Goal: Task Accomplishment & Management: Manage account settings

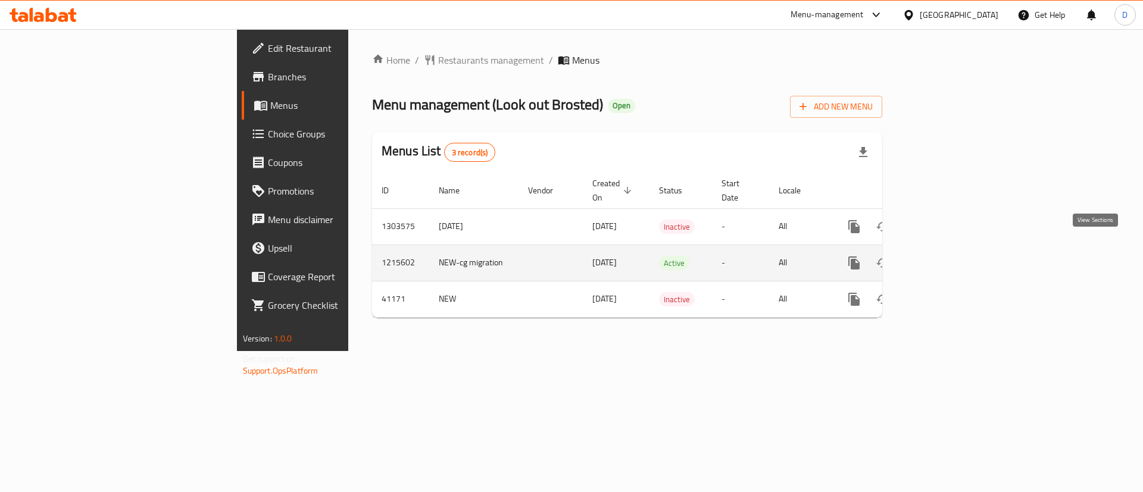
click at [947, 256] on icon "enhanced table" at bounding box center [940, 263] width 14 height 14
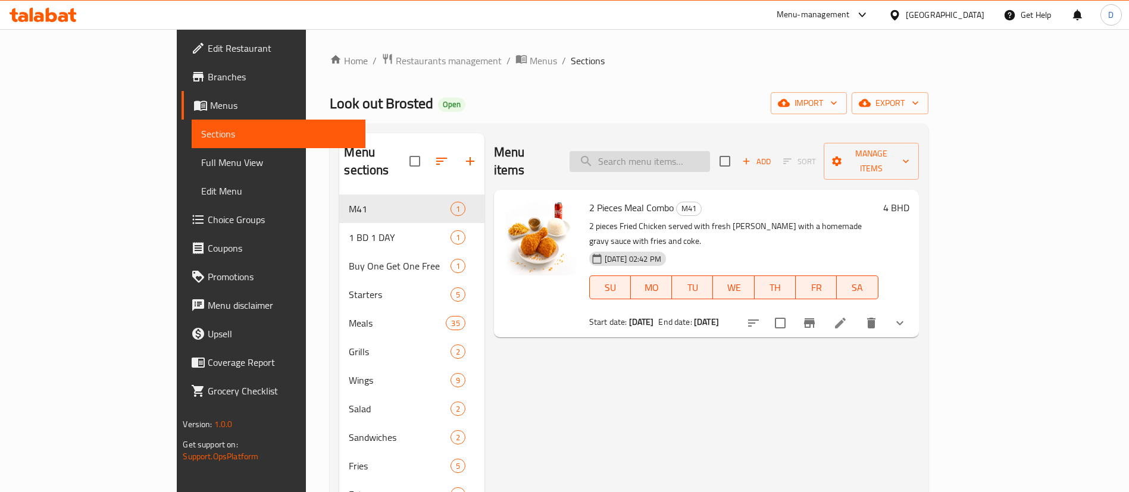
click at [700, 151] on input "search" at bounding box center [640, 161] width 140 height 21
paste input "3 Piece Meal"
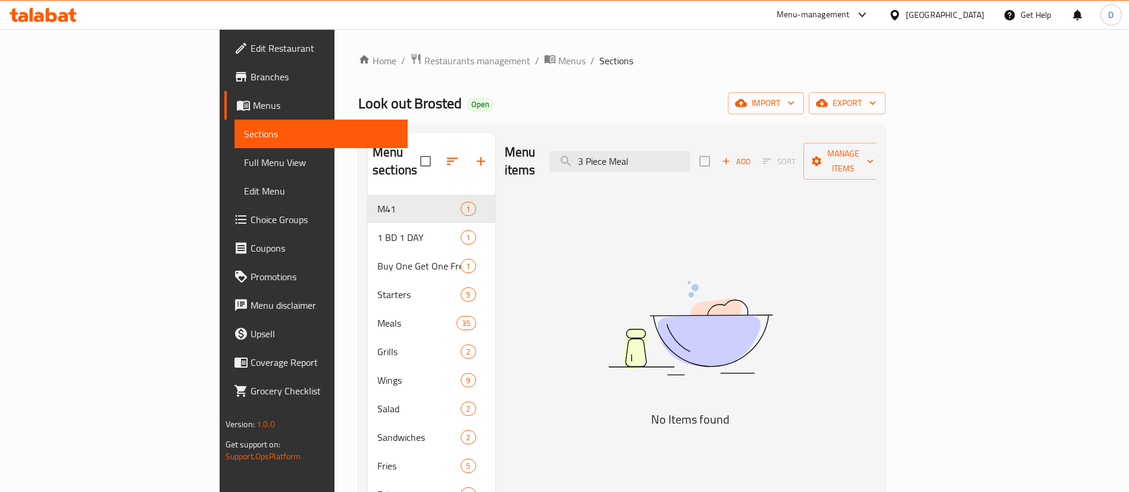
drag, startPoint x: 675, startPoint y: 154, endPoint x: 1055, endPoint y: 83, distance: 386.2
click at [886, 98] on div "Home / Restaurants management / Menus / Sections Look out Brosted Open import e…" at bounding box center [621, 345] width 527 height 584
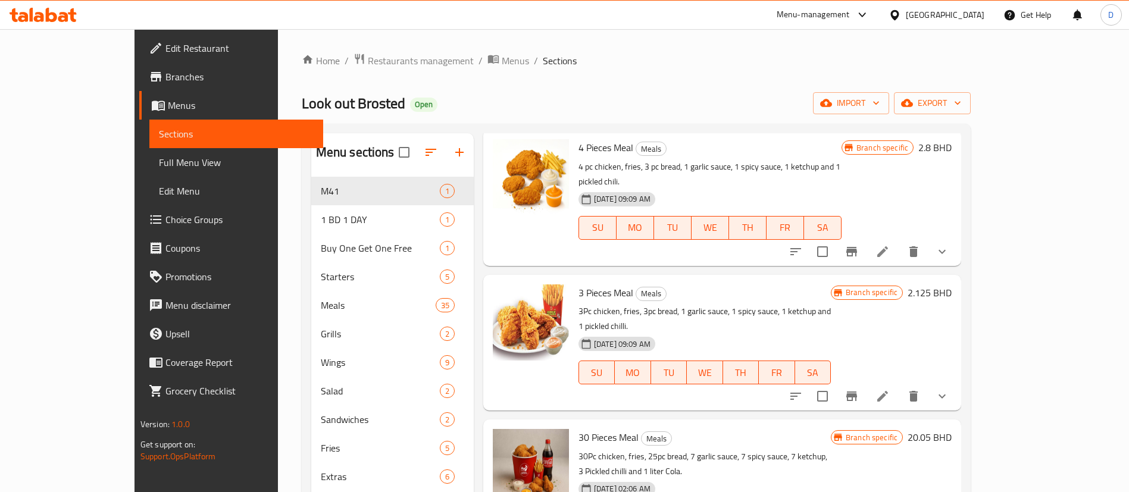
scroll to position [179, 0]
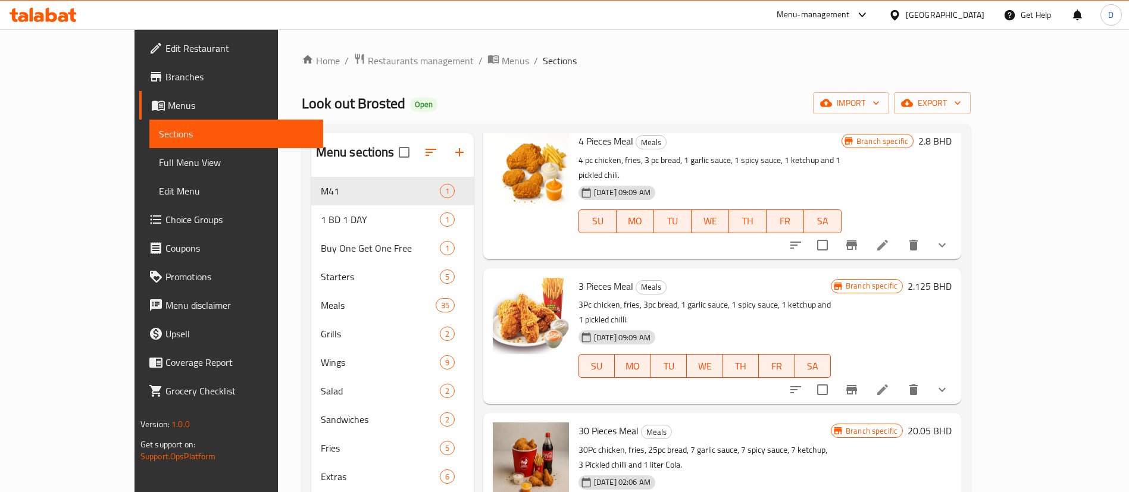
type input "3 P"
click at [890, 383] on icon at bounding box center [882, 390] width 14 height 14
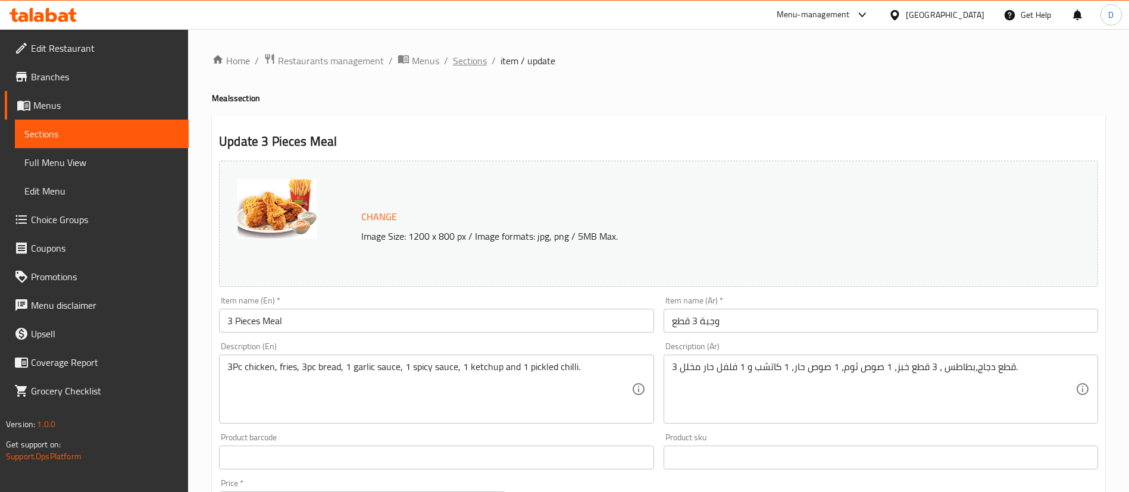
click at [465, 68] on span "Sections" at bounding box center [470, 61] width 34 height 14
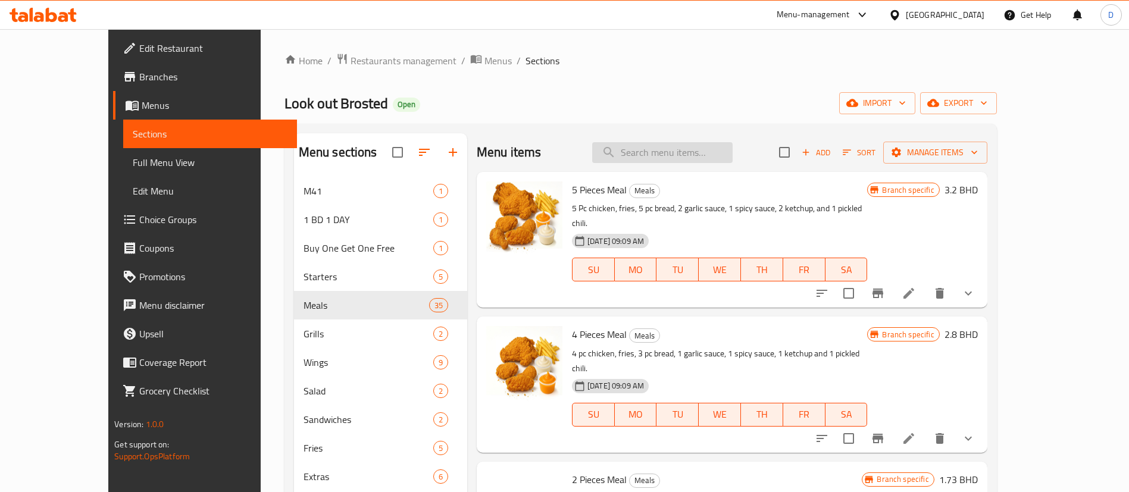
drag, startPoint x: 653, startPoint y: 162, endPoint x: 661, endPoint y: 158, distance: 8.8
click at [654, 162] on input "search" at bounding box center [662, 152] width 140 height 21
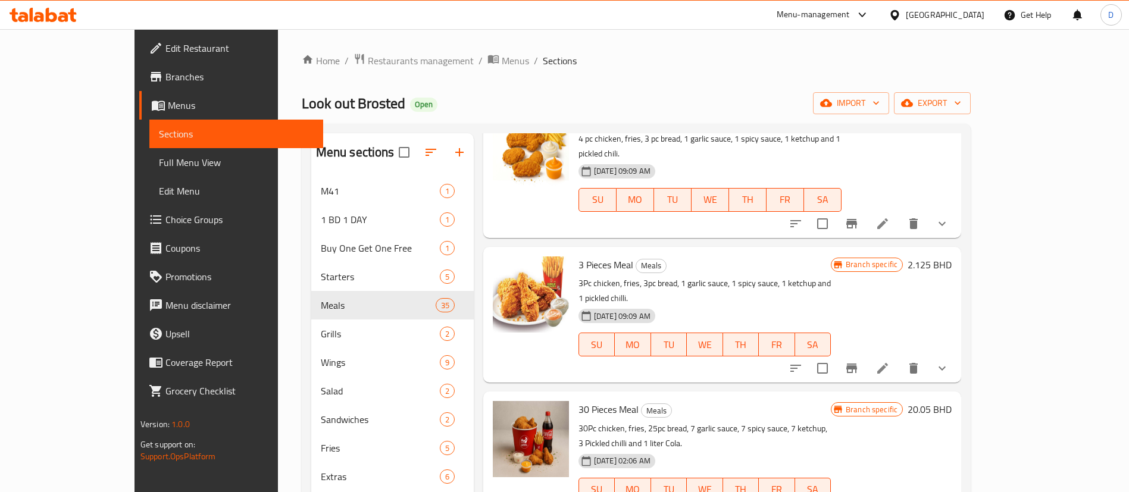
scroll to position [172, 0]
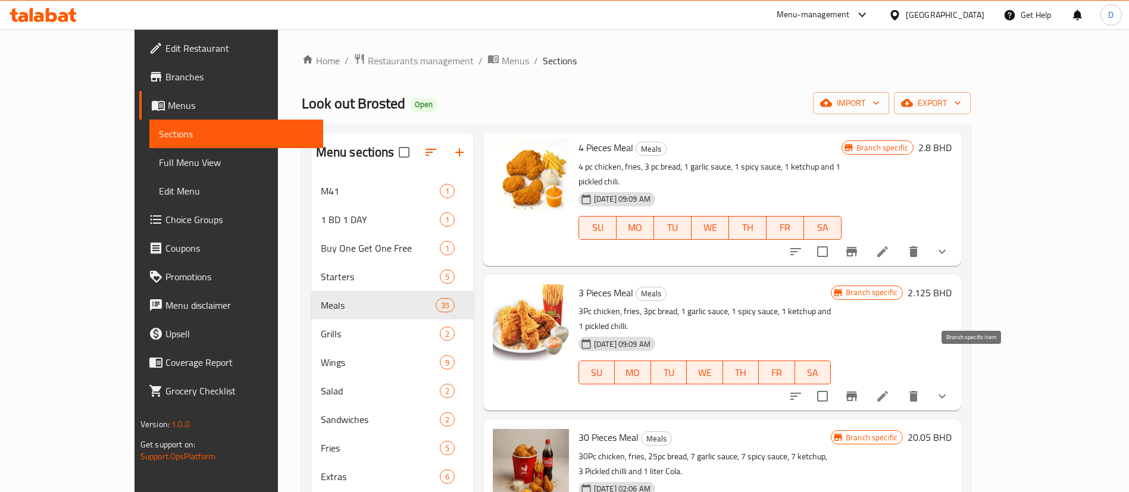
type input "3 p"
click at [857, 392] on icon "Branch-specific-item" at bounding box center [851, 397] width 11 height 10
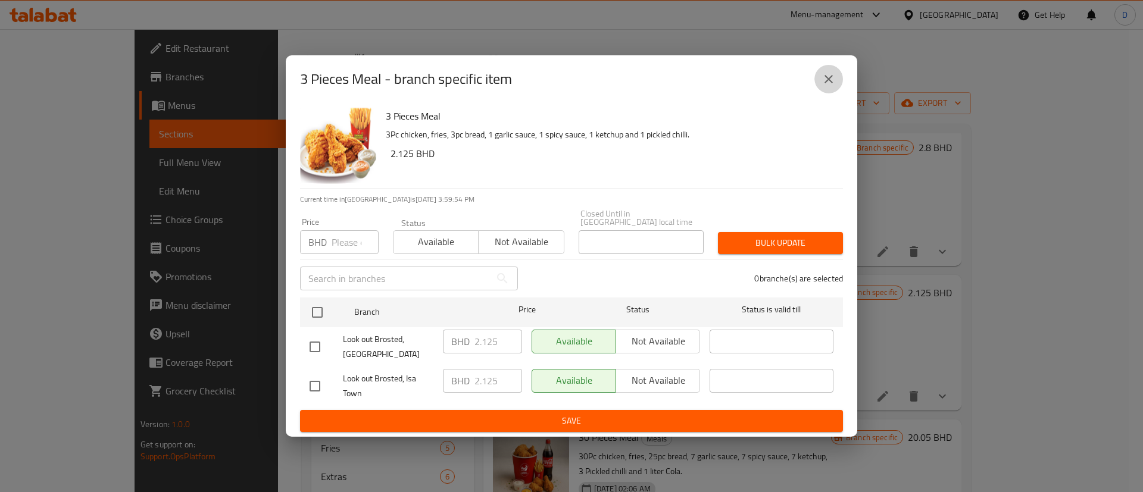
click at [826, 86] on icon "close" at bounding box center [828, 79] width 14 height 14
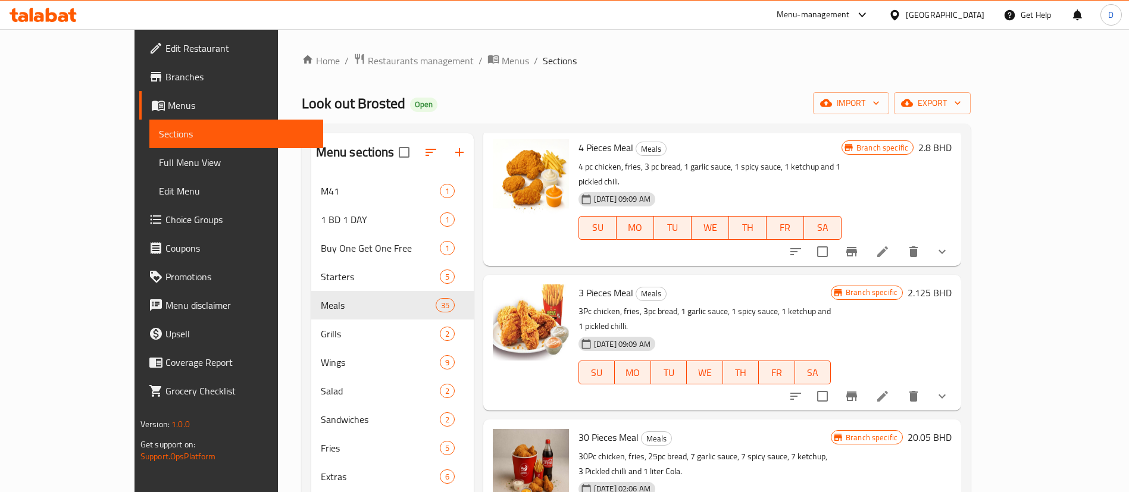
click at [687, 284] on h6 "3 Pieces Meal Meals" at bounding box center [704, 292] width 252 height 17
click at [888, 391] on icon at bounding box center [882, 396] width 11 height 11
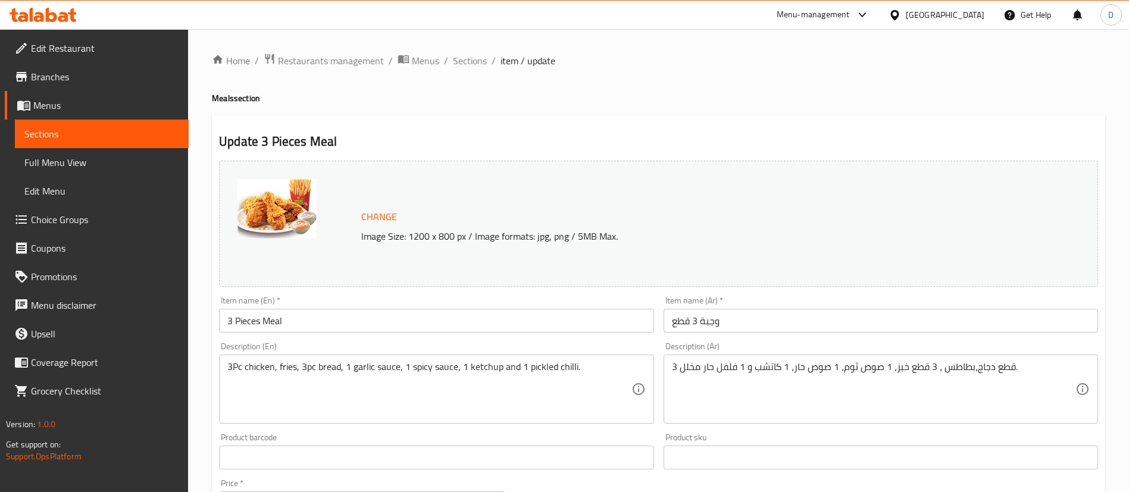
drag, startPoint x: 476, startPoint y: 61, endPoint x: 477, endPoint y: 83, distance: 21.5
click at [476, 61] on span "Sections" at bounding box center [470, 61] width 34 height 14
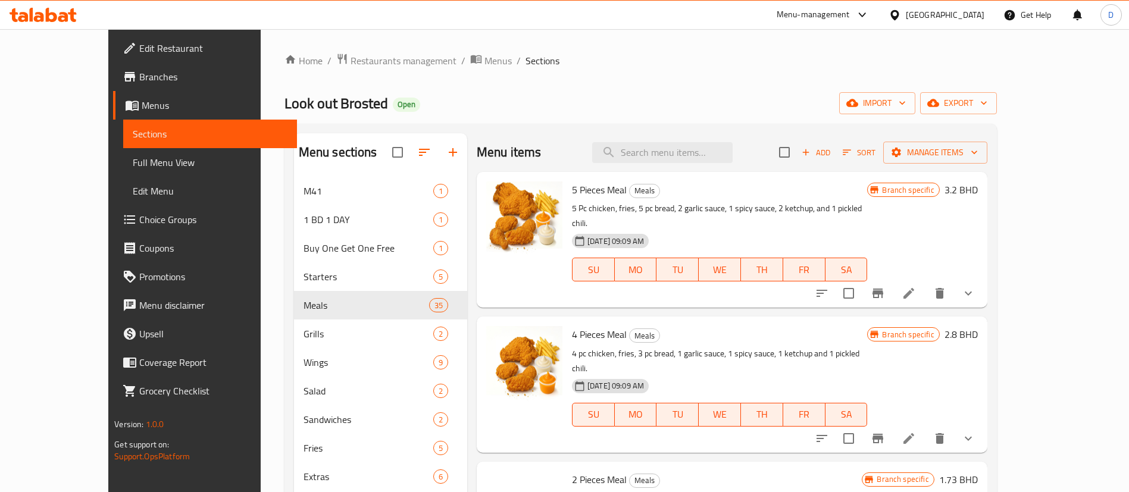
click at [673, 167] on div "Menu items Add Sort Manage items" at bounding box center [732, 152] width 511 height 39
click at [916, 431] on icon at bounding box center [909, 438] width 14 height 14
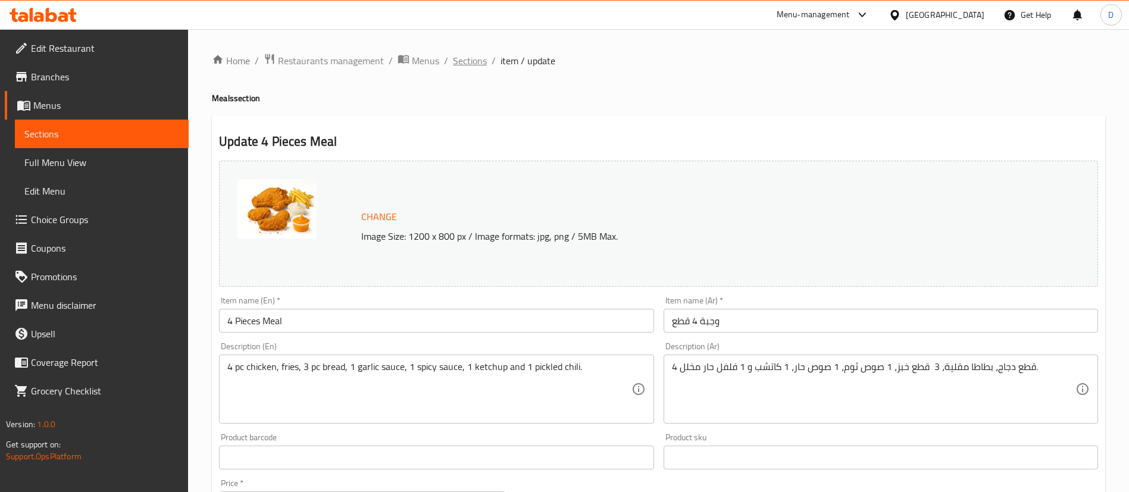
click at [473, 65] on span "Sections" at bounding box center [470, 61] width 34 height 14
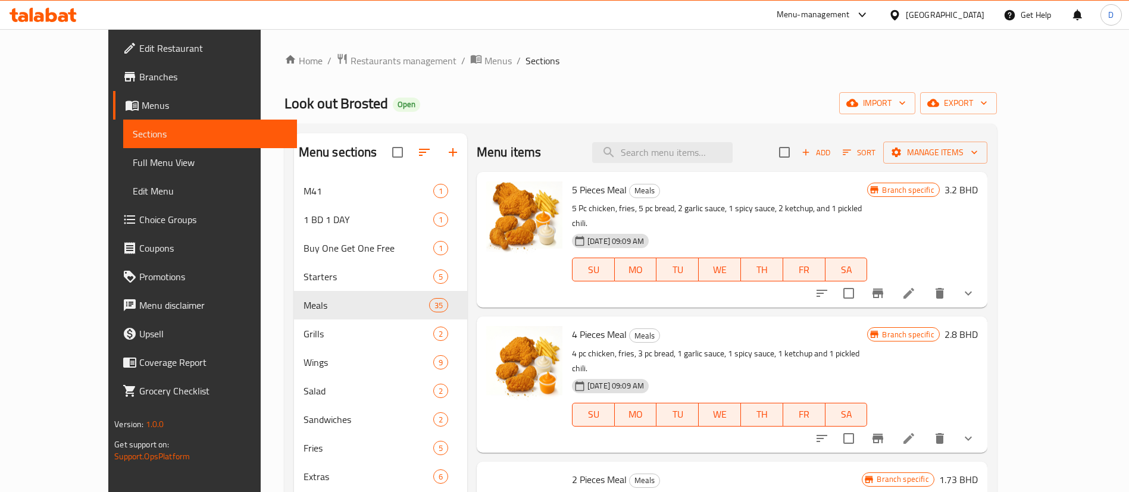
click at [925, 283] on li at bounding box center [908, 293] width 33 height 21
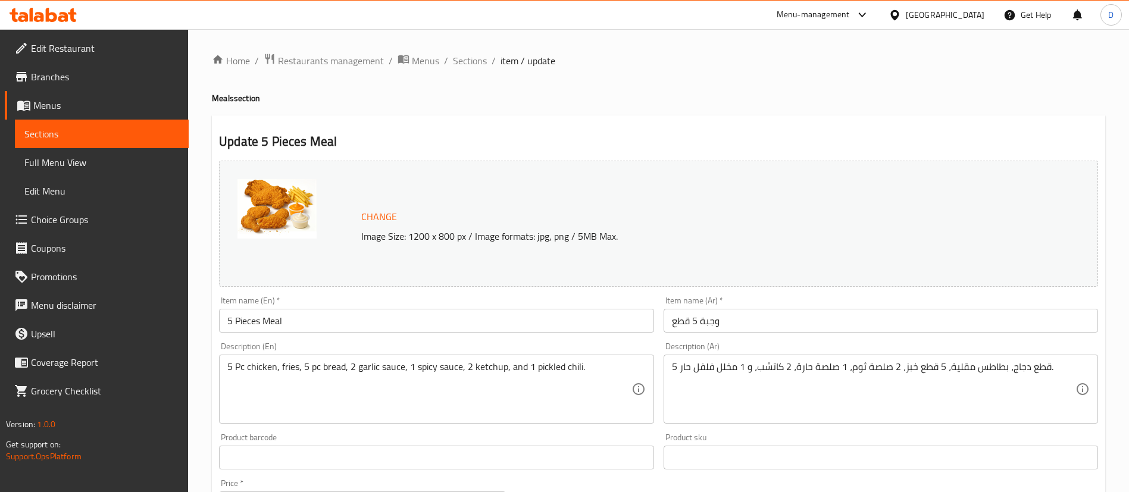
click at [509, 93] on h4 "Meals section" at bounding box center [658, 98] width 893 height 12
click at [480, 65] on span "Sections" at bounding box center [470, 61] width 34 height 14
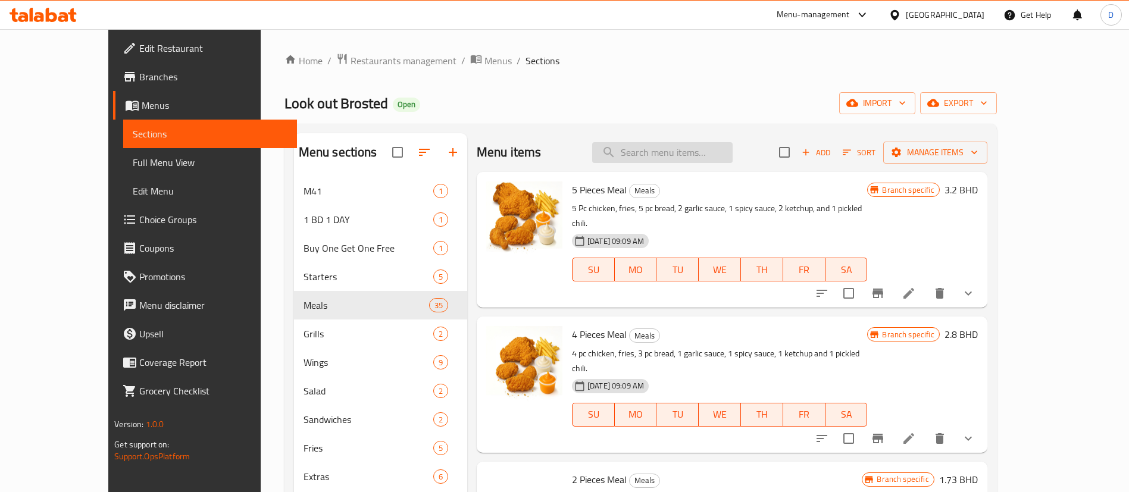
click at [702, 148] on input "search" at bounding box center [662, 152] width 140 height 21
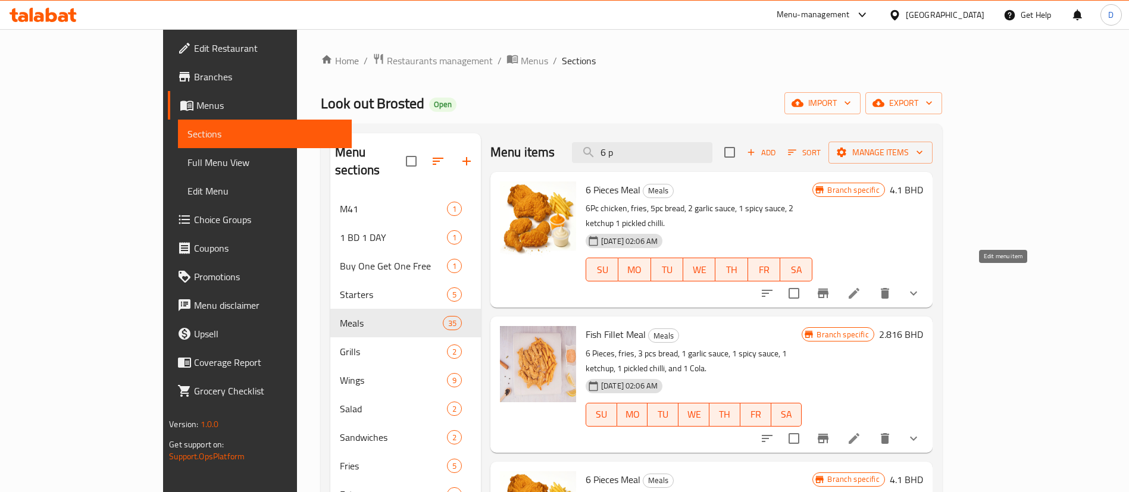
type input "6 p"
click at [861, 286] on icon at bounding box center [854, 293] width 14 height 14
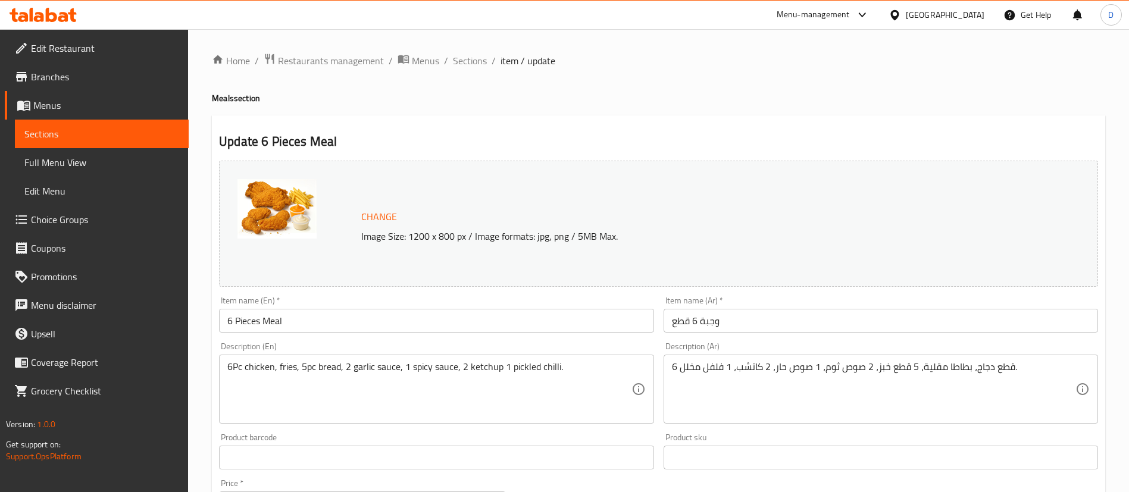
click at [615, 99] on h4 "Meals section" at bounding box center [658, 98] width 893 height 12
click at [474, 62] on span "Sections" at bounding box center [470, 61] width 34 height 14
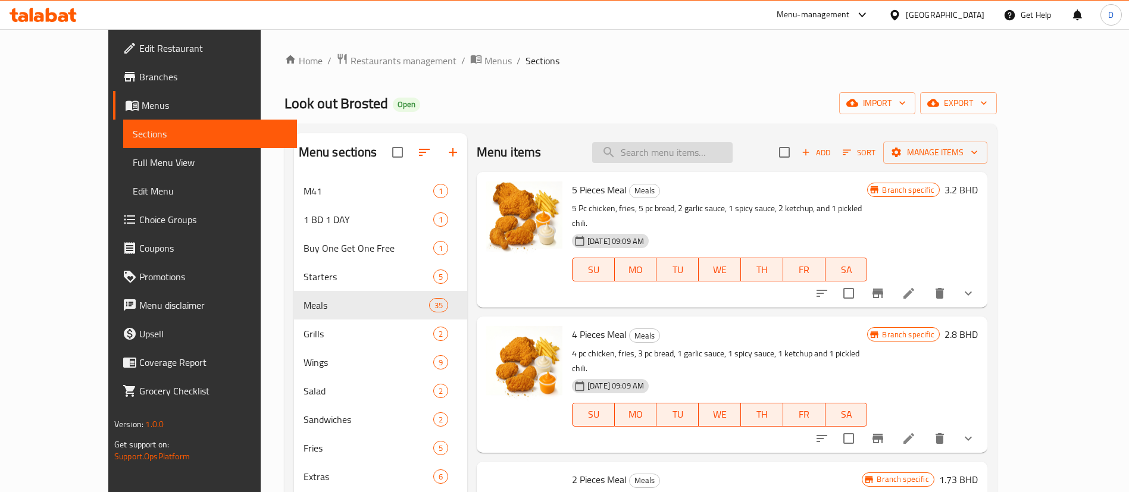
click at [655, 145] on input "search" at bounding box center [662, 152] width 140 height 21
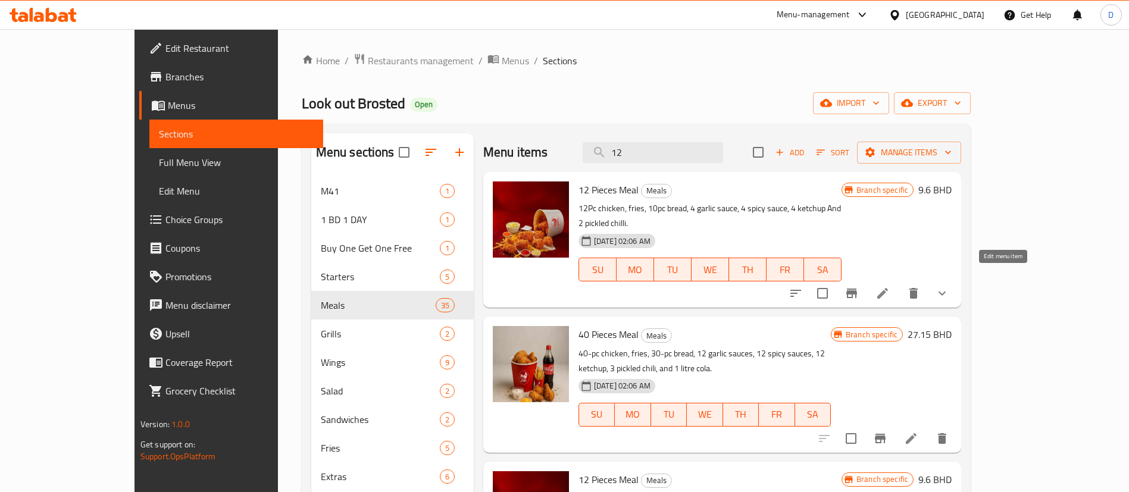
type input "12"
click at [888, 288] on icon at bounding box center [882, 293] width 11 height 11
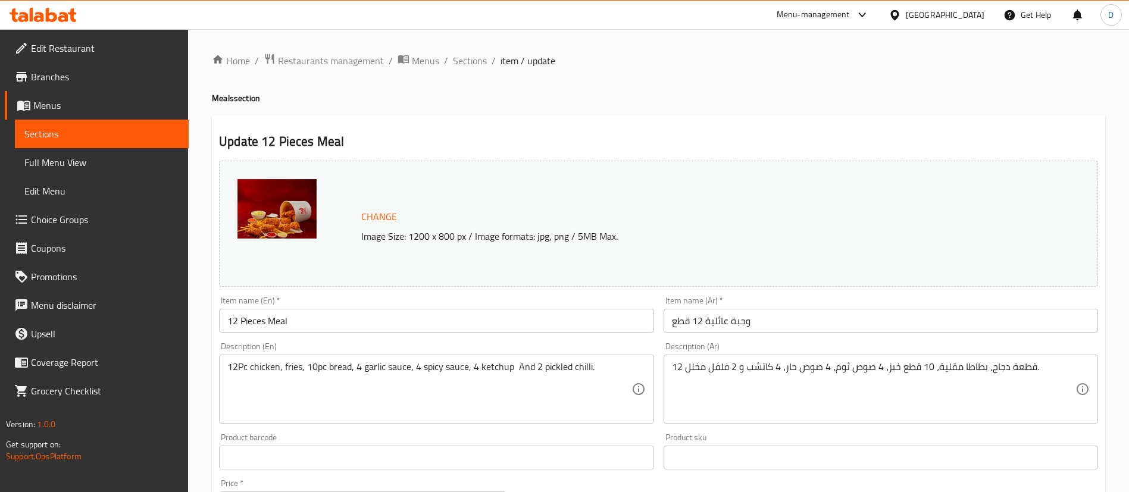
click at [90, 77] on span "Branches" at bounding box center [105, 77] width 148 height 14
